Goal: Find specific page/section: Find specific page/section

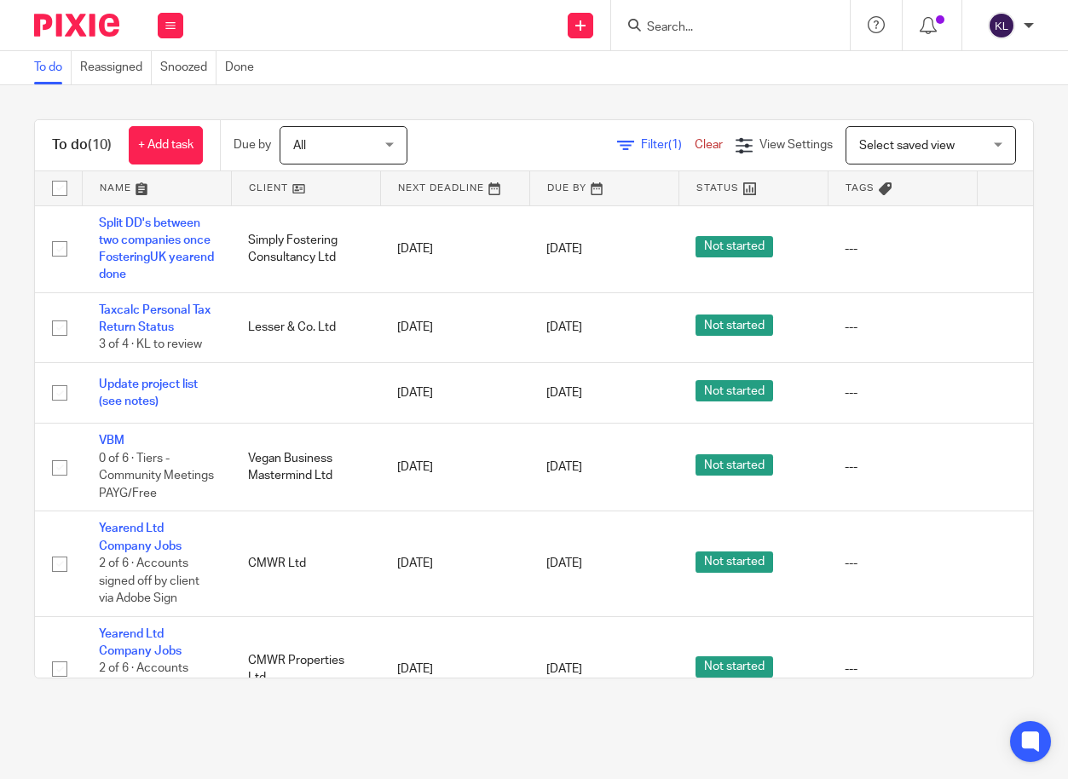
scroll to position [39, 0]
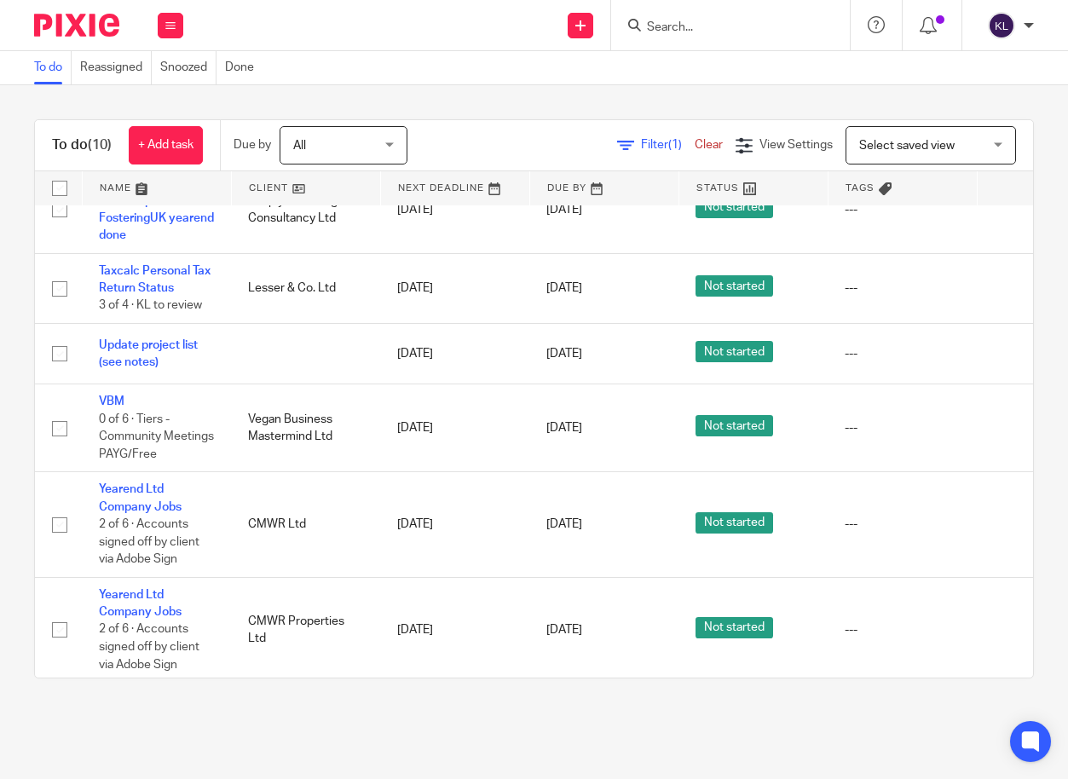
click at [681, 26] on input "Search" at bounding box center [721, 27] width 153 height 15
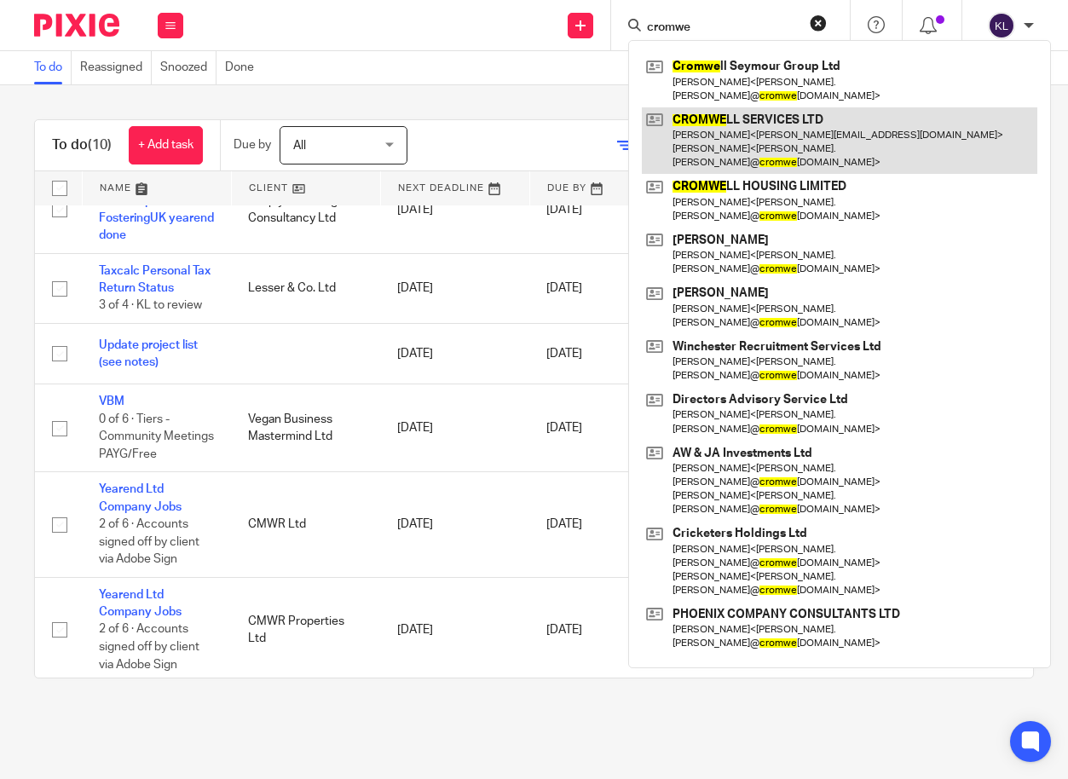
type input "cromwe"
click at [748, 118] on link at bounding box center [840, 140] width 396 height 67
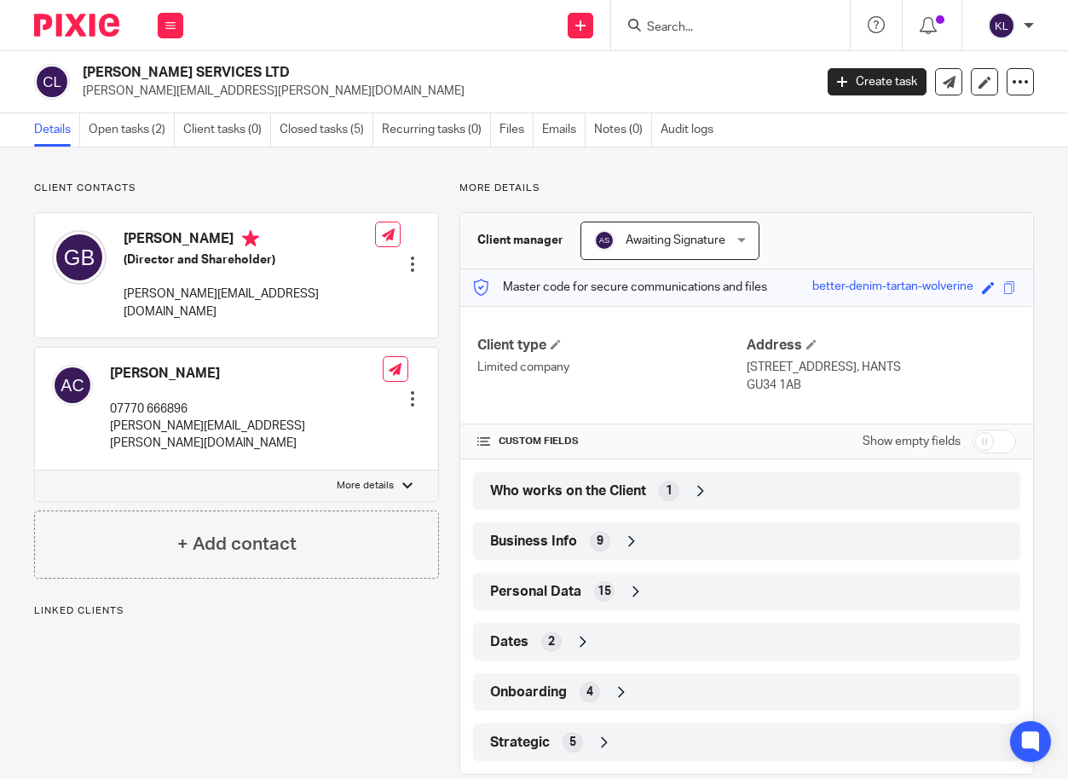
click at [102, 124] on link "Open tasks (2)" at bounding box center [132, 129] width 86 height 33
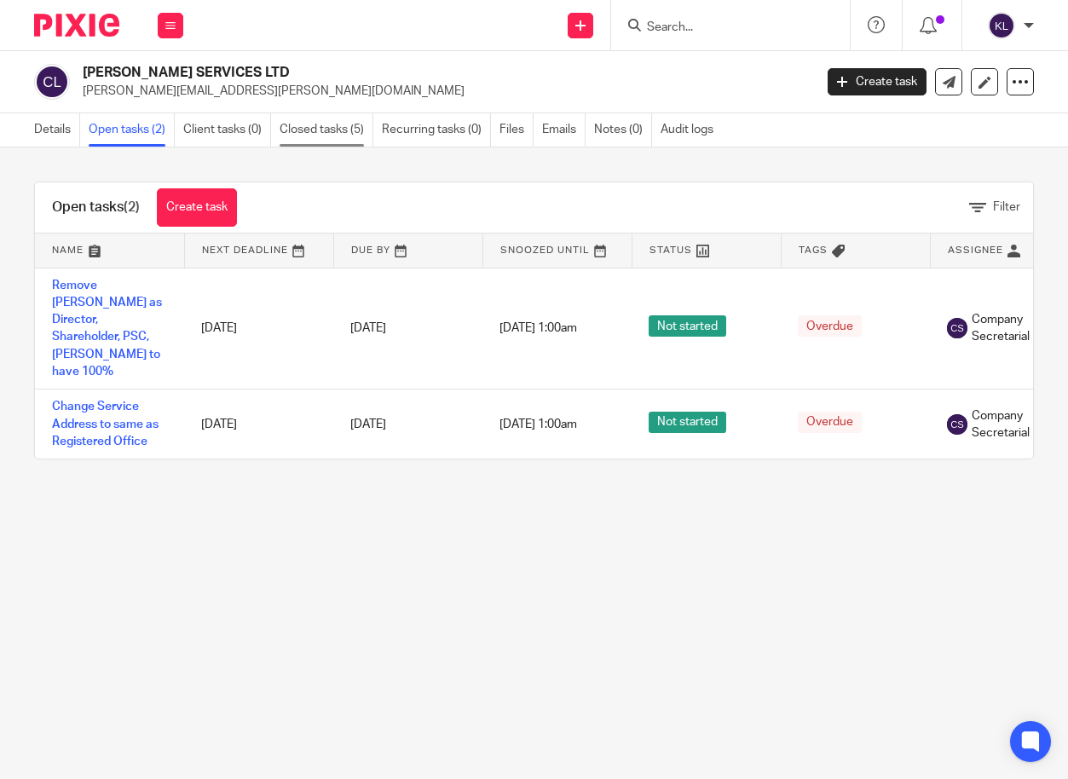
click at [332, 129] on link "Closed tasks (5)" at bounding box center [327, 129] width 94 height 33
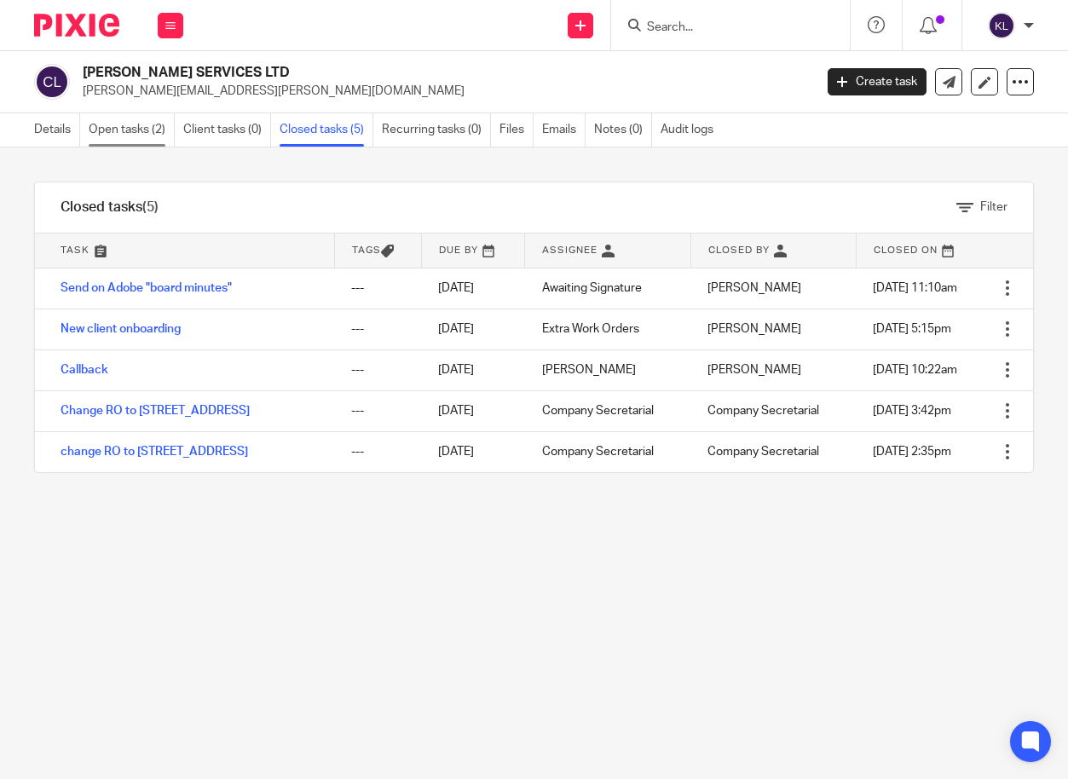
click at [110, 131] on link "Open tasks (2)" at bounding box center [132, 129] width 86 height 33
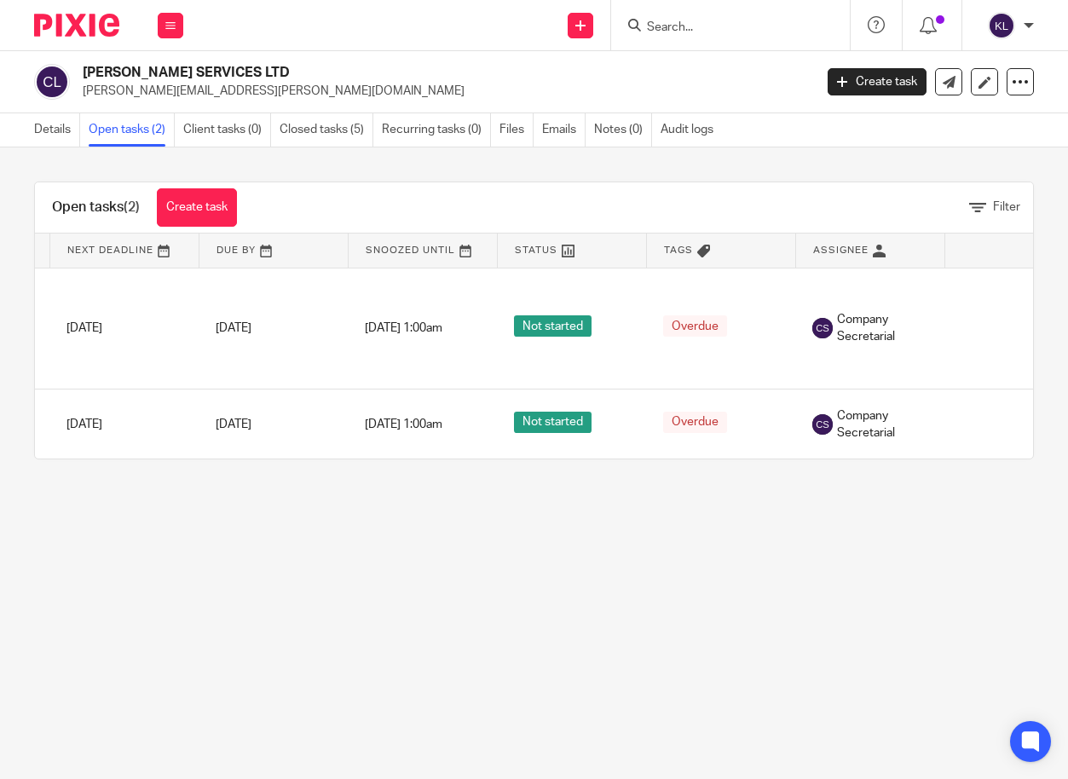
scroll to position [0, 221]
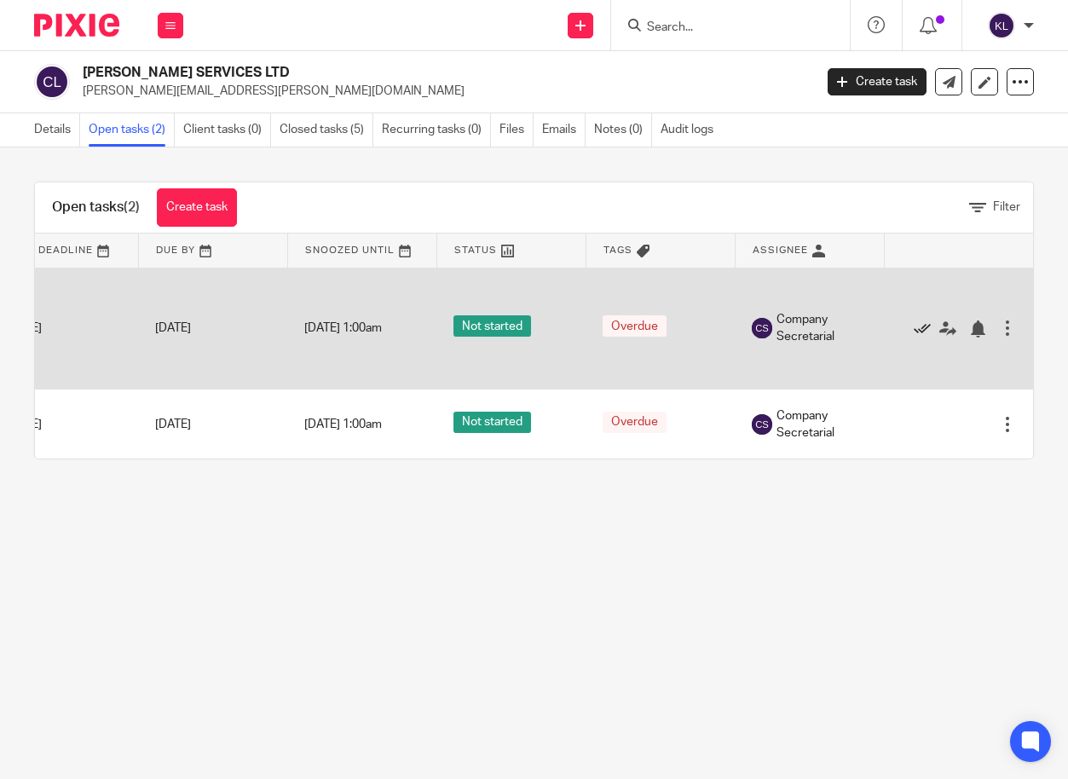
click at [914, 321] on icon at bounding box center [922, 329] width 17 height 17
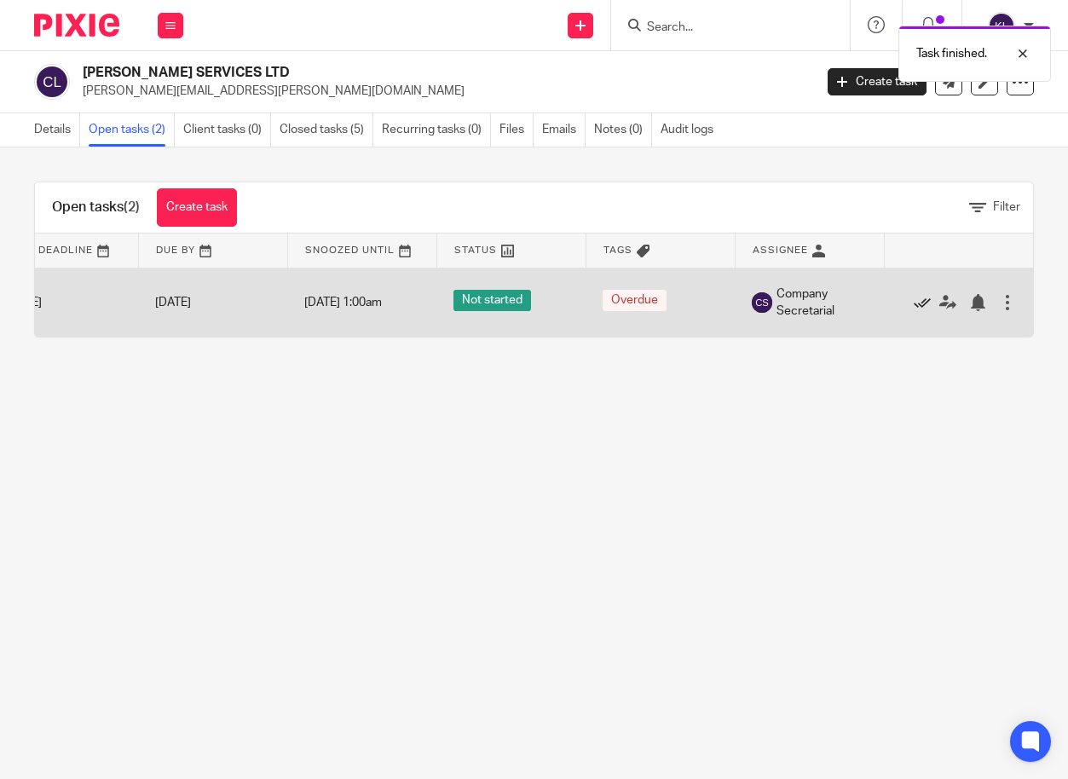
click at [914, 303] on icon at bounding box center [922, 302] width 17 height 17
